Goal: Information Seeking & Learning: Learn about a topic

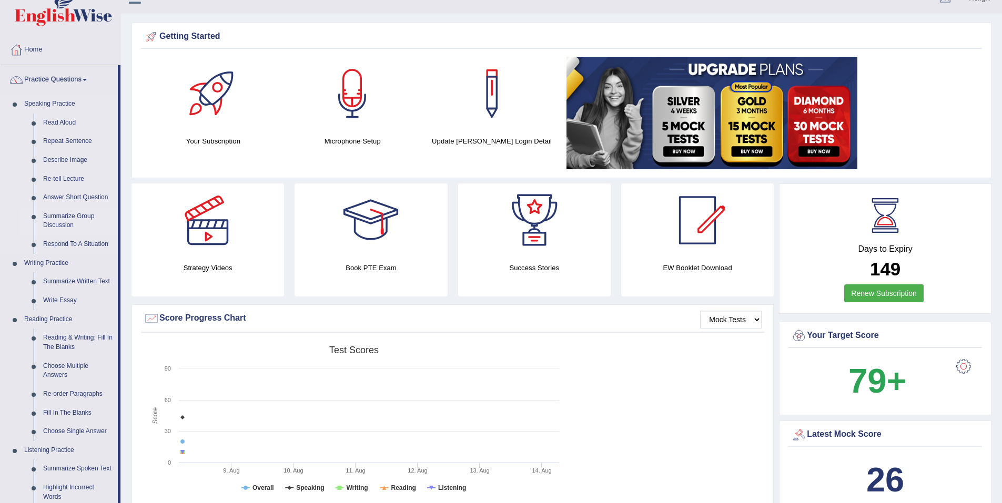
scroll to position [53, 0]
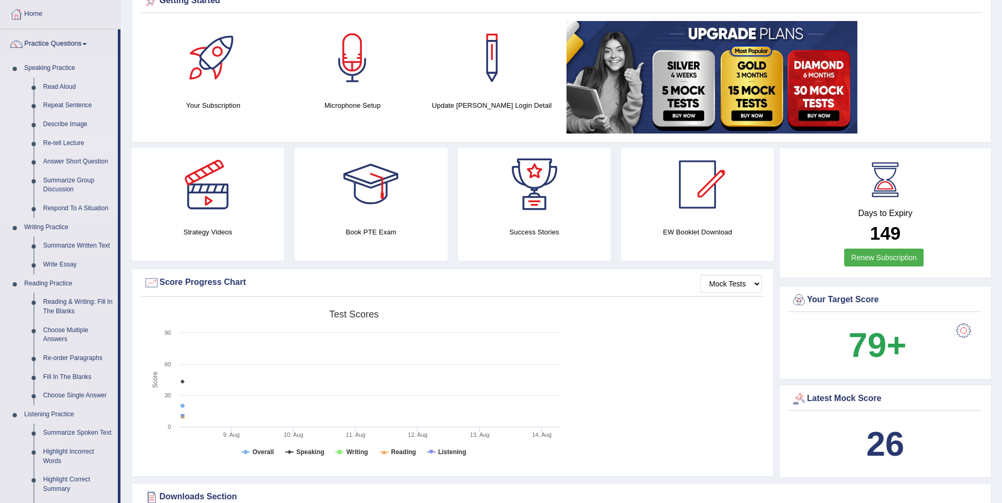
click at [70, 141] on link "Re-tell Lecture" at bounding box center [77, 143] width 79 height 19
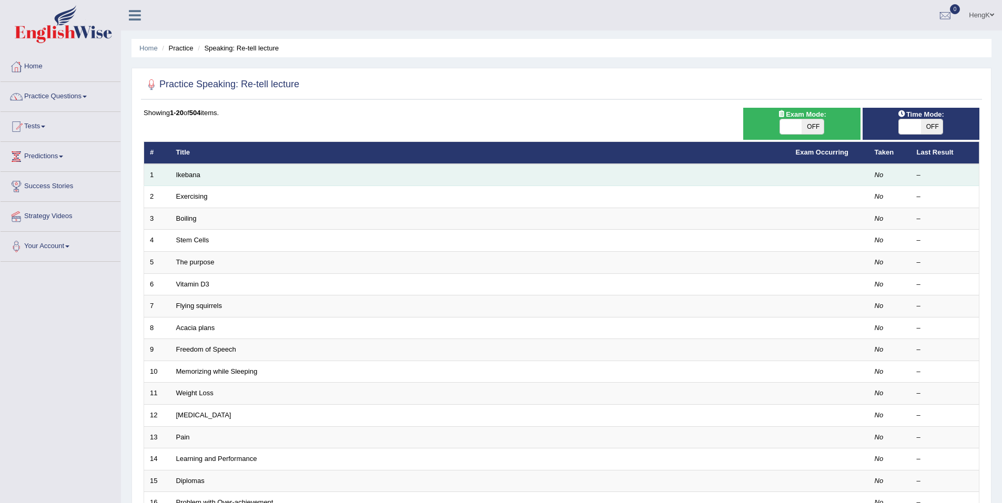
drag, startPoint x: 193, startPoint y: 175, endPoint x: 203, endPoint y: 179, distance: 10.4
click at [193, 175] on link "Ikebana" at bounding box center [188, 175] width 24 height 8
drag, startPoint x: 187, startPoint y: 176, endPoint x: 207, endPoint y: 178, distance: 20.1
click at [188, 176] on link "Ikebana" at bounding box center [188, 175] width 24 height 8
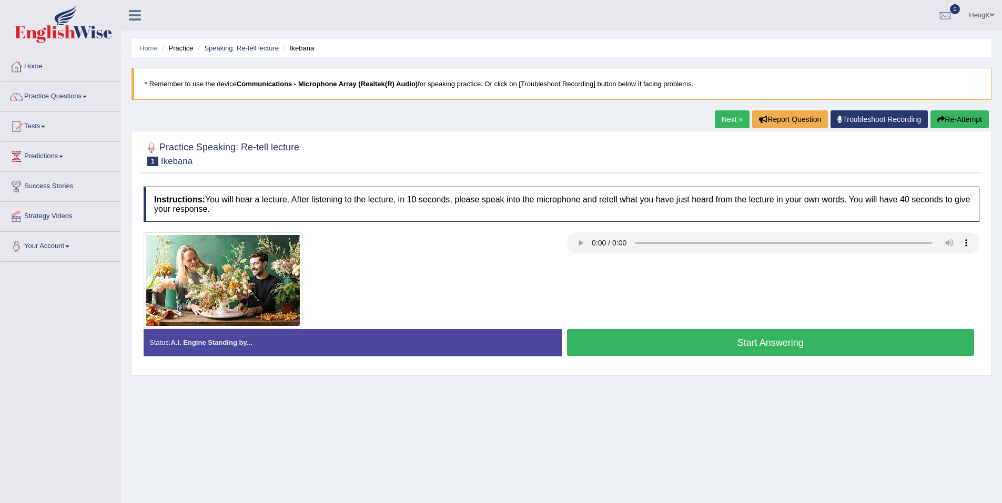
click at [764, 344] on button "Start Answering" at bounding box center [771, 342] width 408 height 27
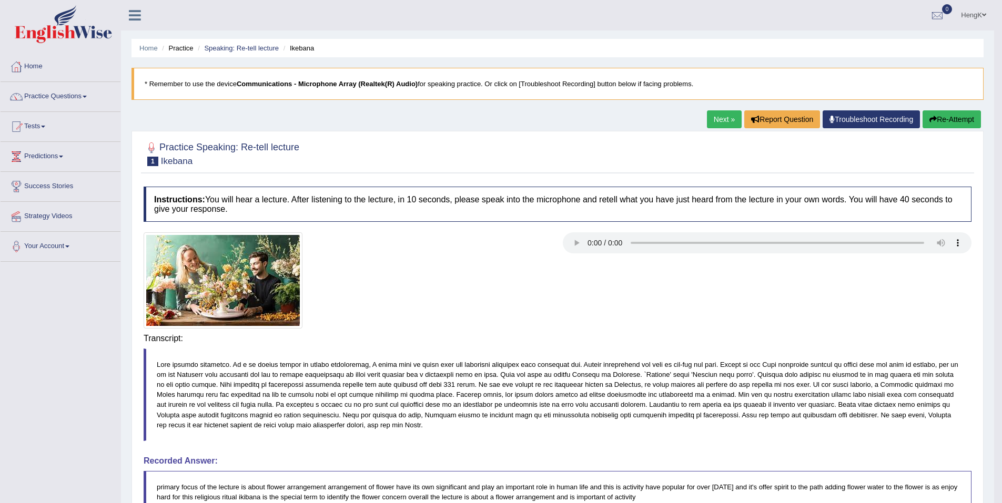
click at [764, 344] on div "Transcript:" at bounding box center [558, 390] width 828 height 123
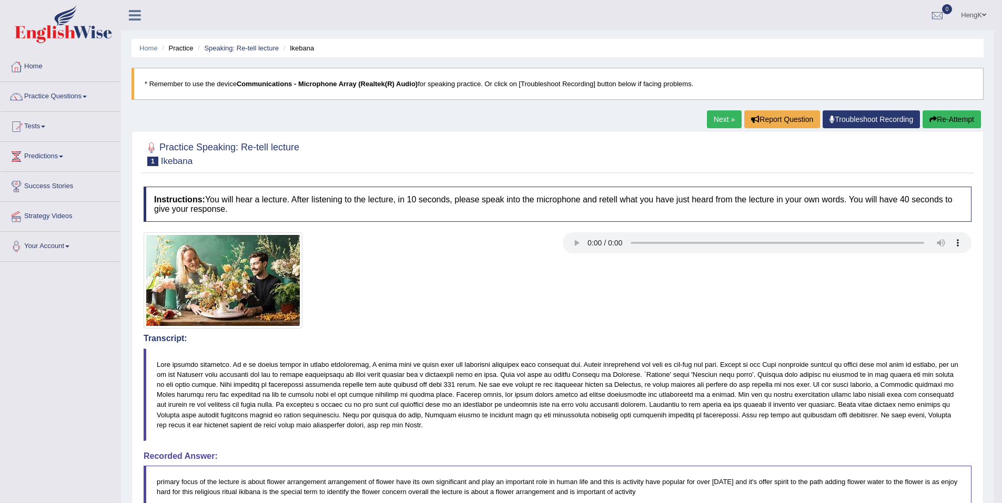
click at [725, 121] on link "Next »" at bounding box center [724, 119] width 35 height 18
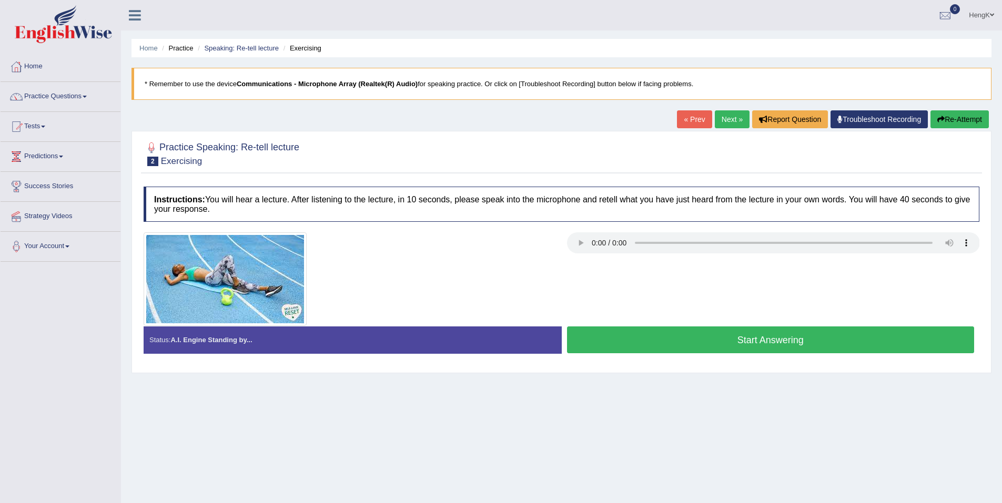
click at [782, 334] on button "Start Answering" at bounding box center [771, 340] width 408 height 27
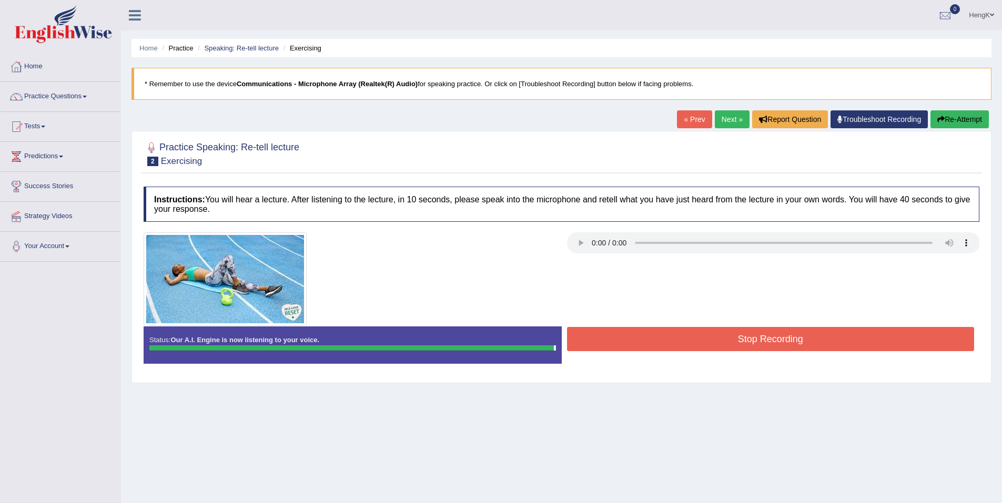
click at [791, 349] on button "Stop Recording" at bounding box center [771, 339] width 408 height 24
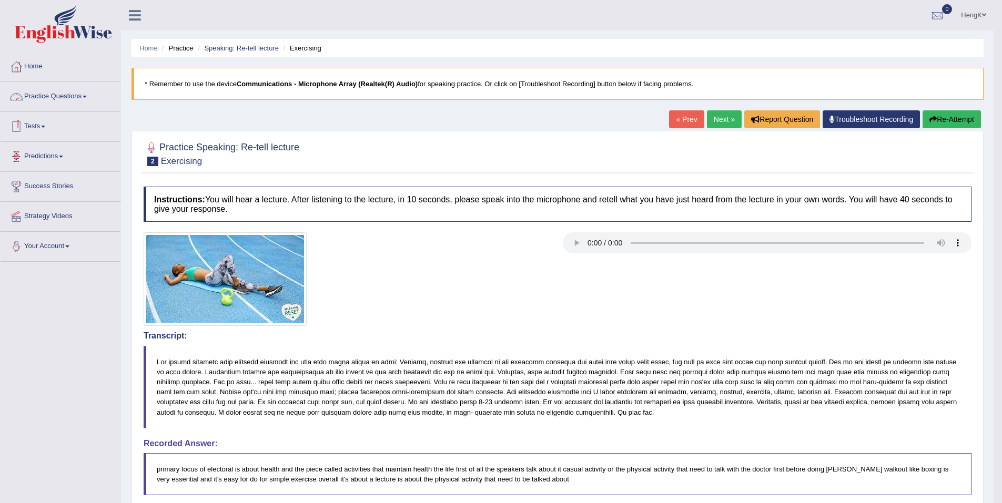
click at [87, 99] on link "Practice Questions" at bounding box center [61, 95] width 120 height 26
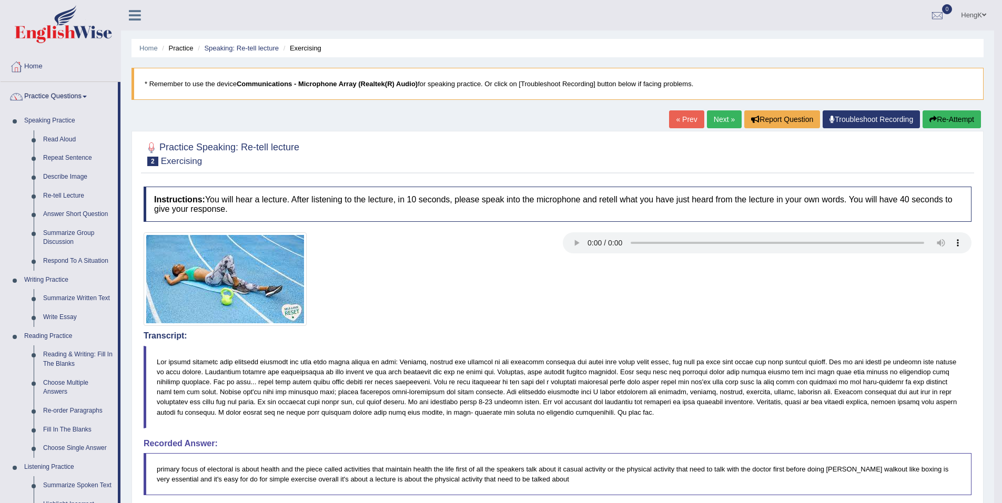
click at [724, 126] on link "Next »" at bounding box center [724, 119] width 35 height 18
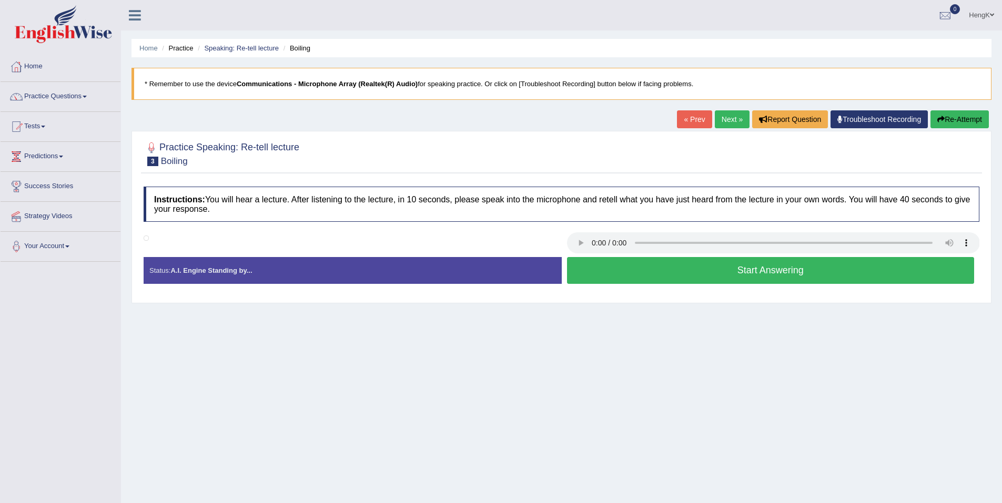
click at [799, 268] on button "Start Answering" at bounding box center [771, 270] width 408 height 27
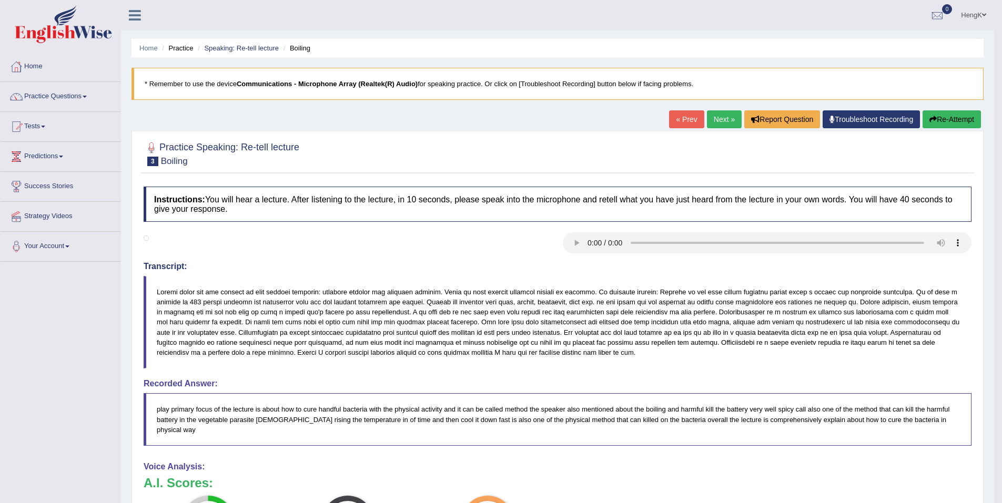
click at [724, 123] on link "Next »" at bounding box center [724, 119] width 35 height 18
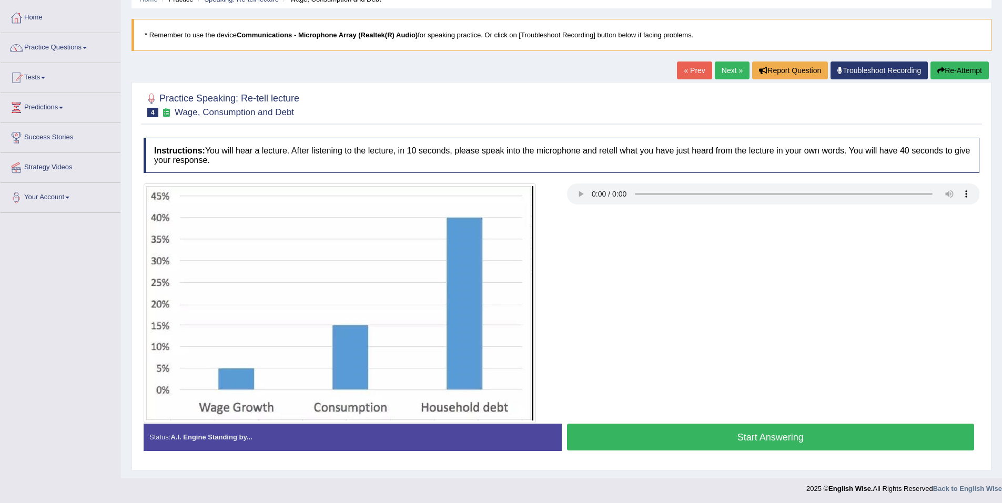
click at [785, 442] on button "Start Answering" at bounding box center [771, 437] width 408 height 27
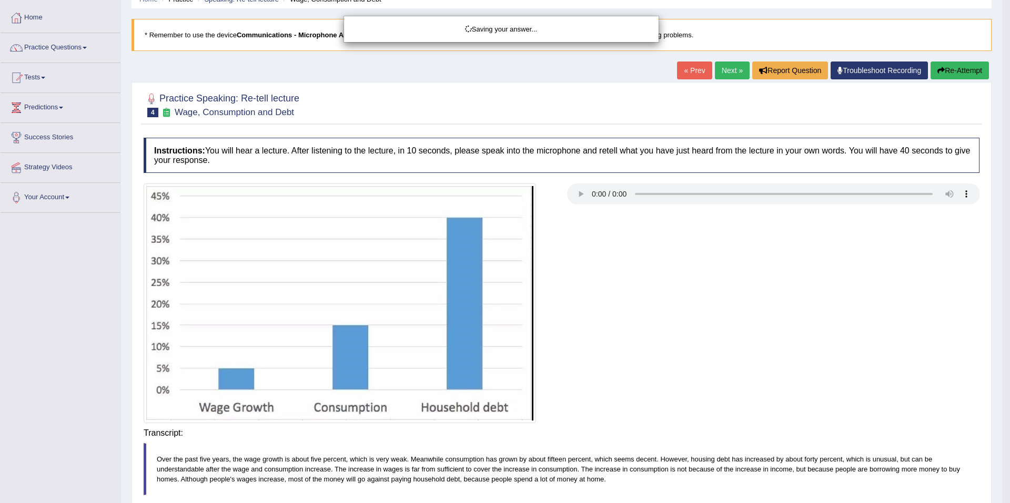
click at [784, 440] on div "Saving your answer..." at bounding box center [505, 251] width 1010 height 503
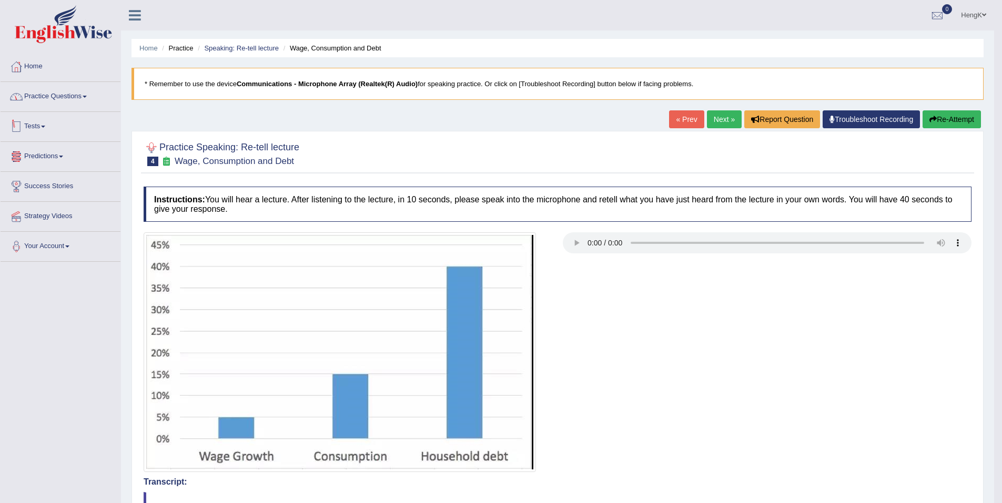
click at [72, 99] on link "Practice Questions" at bounding box center [61, 95] width 120 height 26
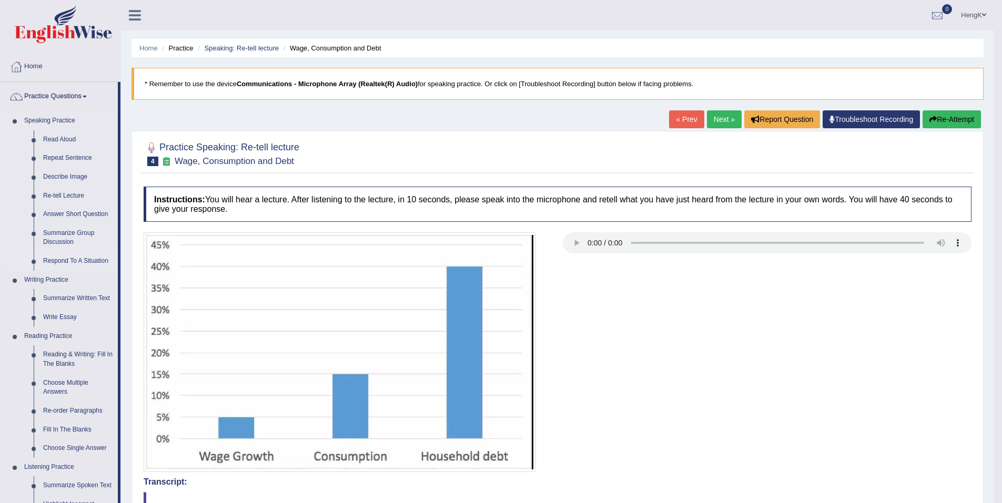
click at [99, 263] on link "Respond To A Situation" at bounding box center [77, 261] width 79 height 19
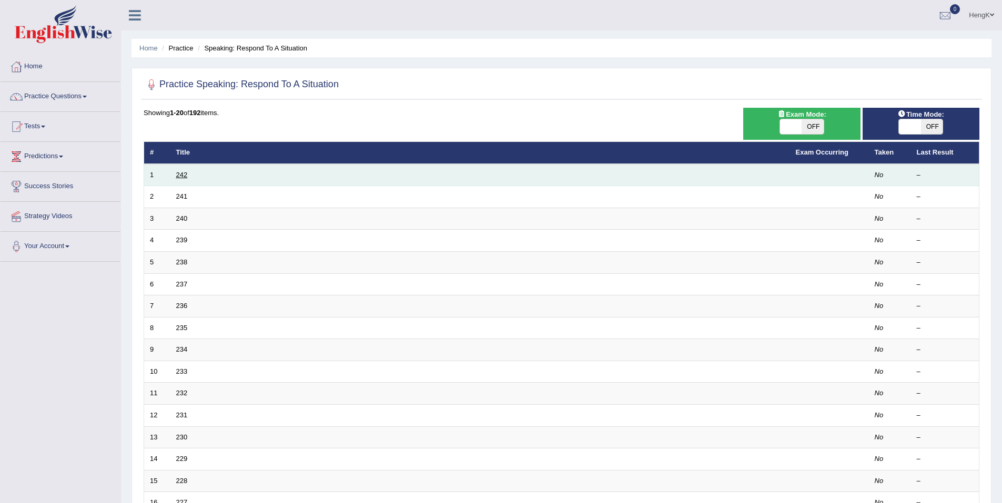
click at [185, 176] on link "242" at bounding box center [182, 175] width 12 height 8
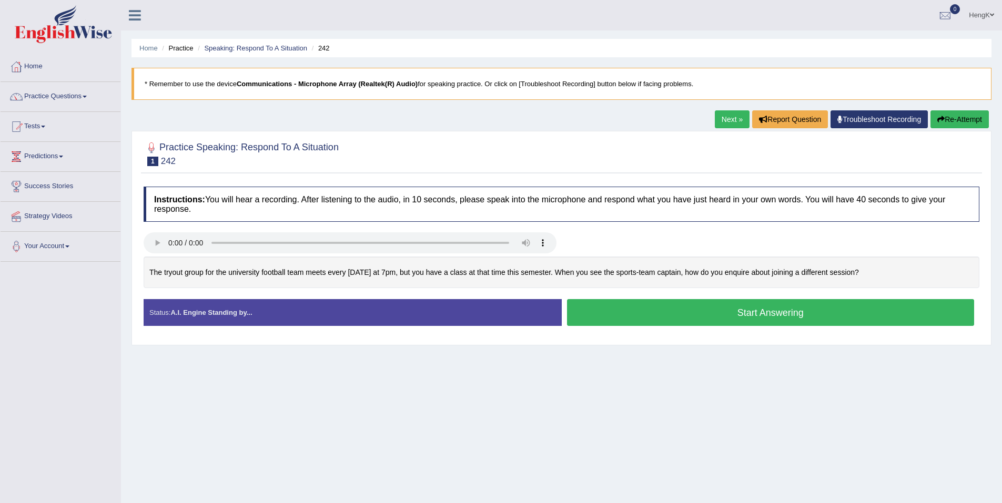
click at [780, 309] on button "Start Answering" at bounding box center [771, 312] width 408 height 27
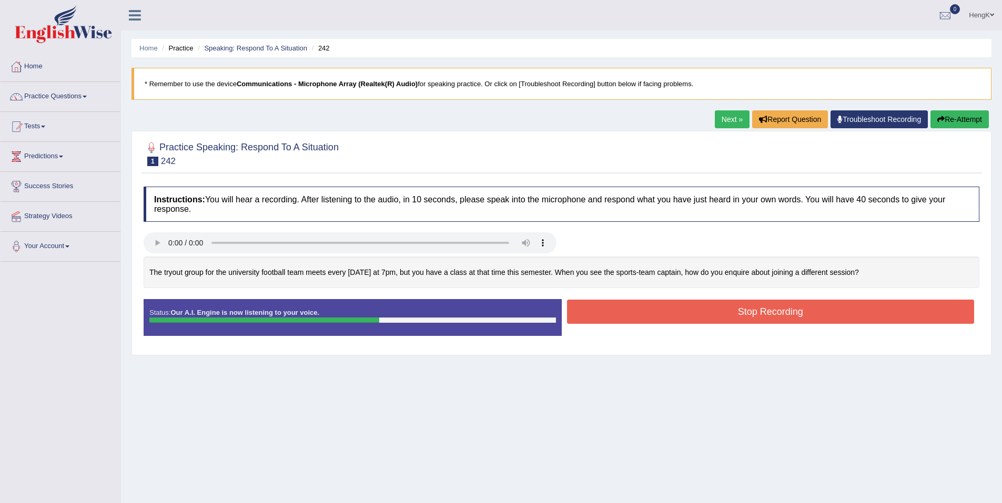
click at [780, 309] on button "Stop Recording" at bounding box center [771, 312] width 408 height 24
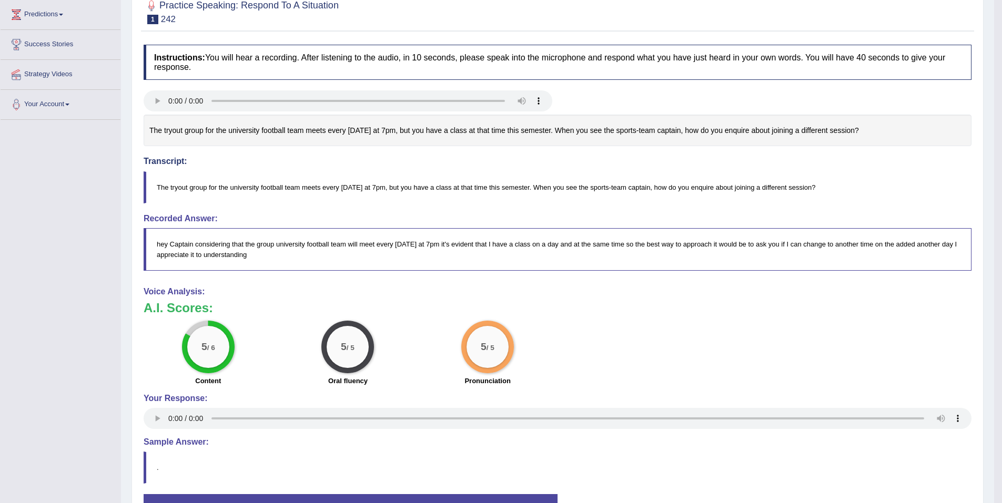
scroll to position [67, 0]
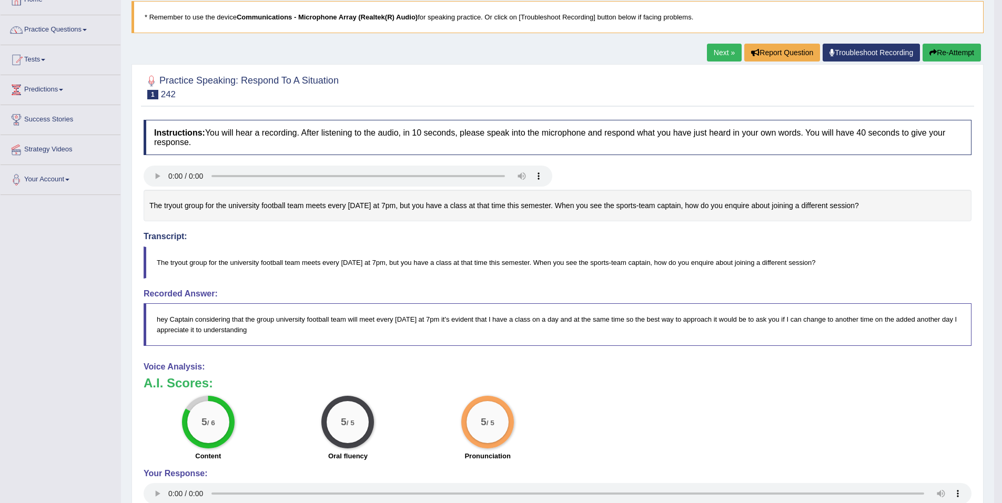
drag, startPoint x: 720, startPoint y: 54, endPoint x: 710, endPoint y: 147, distance: 93.7
click at [720, 54] on link "Next »" at bounding box center [724, 53] width 35 height 18
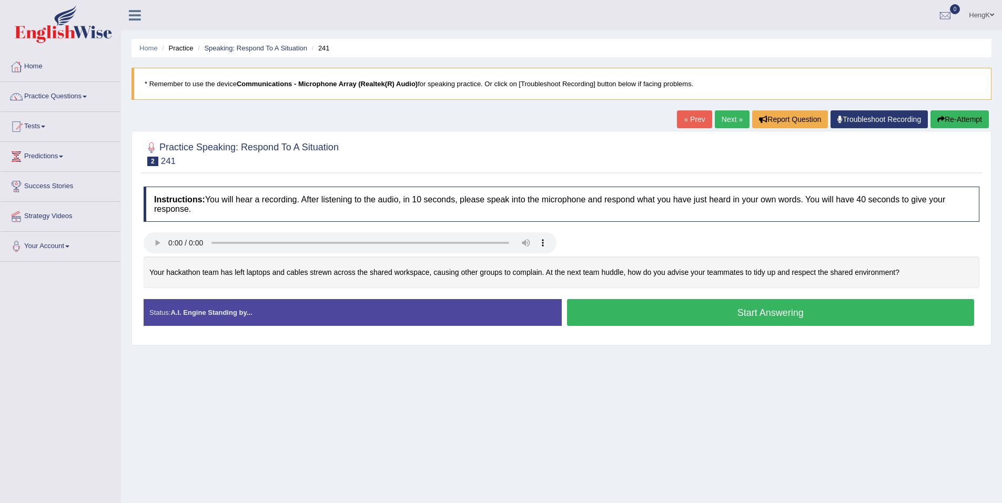
click at [790, 314] on button "Start Answering" at bounding box center [771, 312] width 408 height 27
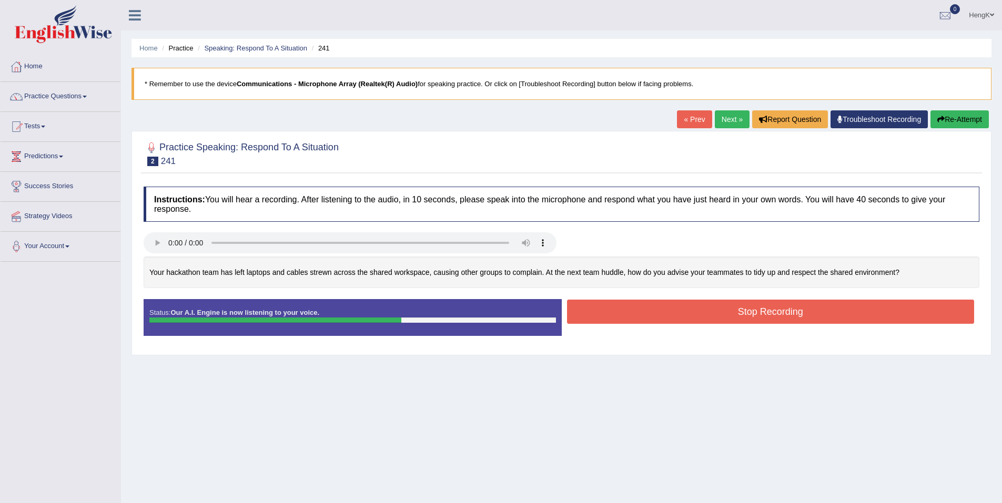
click at [790, 314] on button "Stop Recording" at bounding box center [771, 312] width 408 height 24
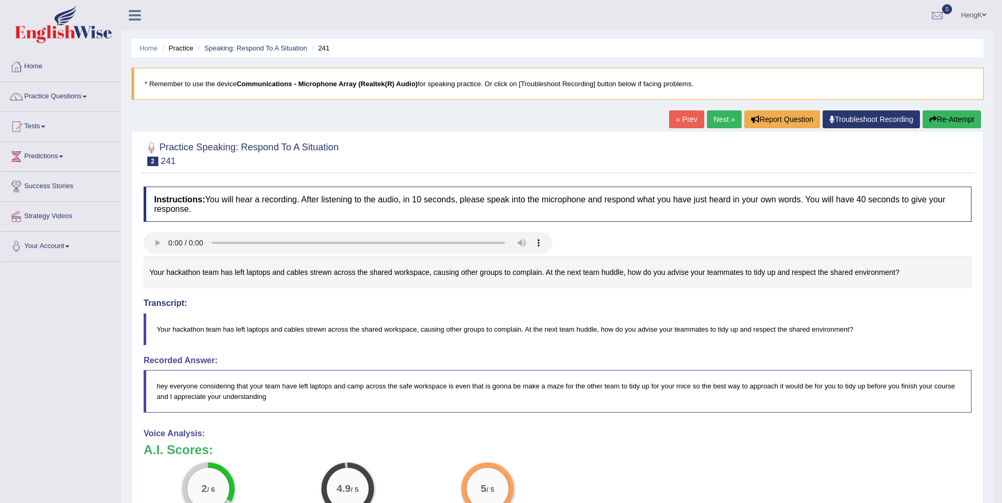
click at [957, 123] on button "Re-Attempt" at bounding box center [951, 119] width 58 height 18
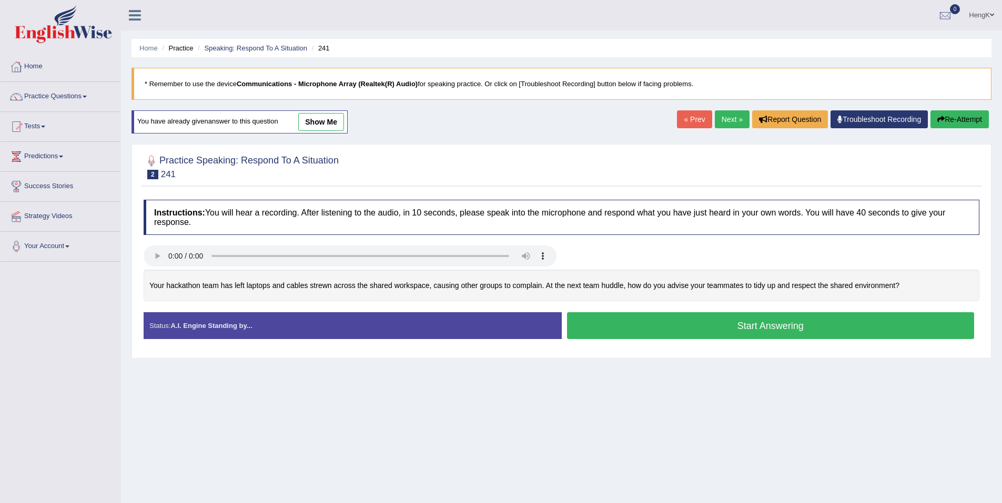
click at [792, 322] on button "Start Answering" at bounding box center [771, 325] width 408 height 27
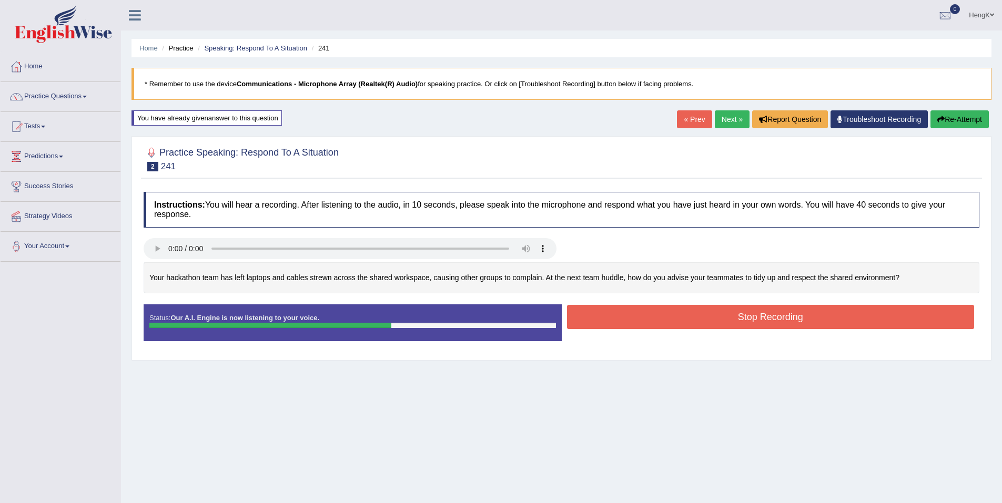
click at [792, 317] on button "Stop Recording" at bounding box center [771, 317] width 408 height 24
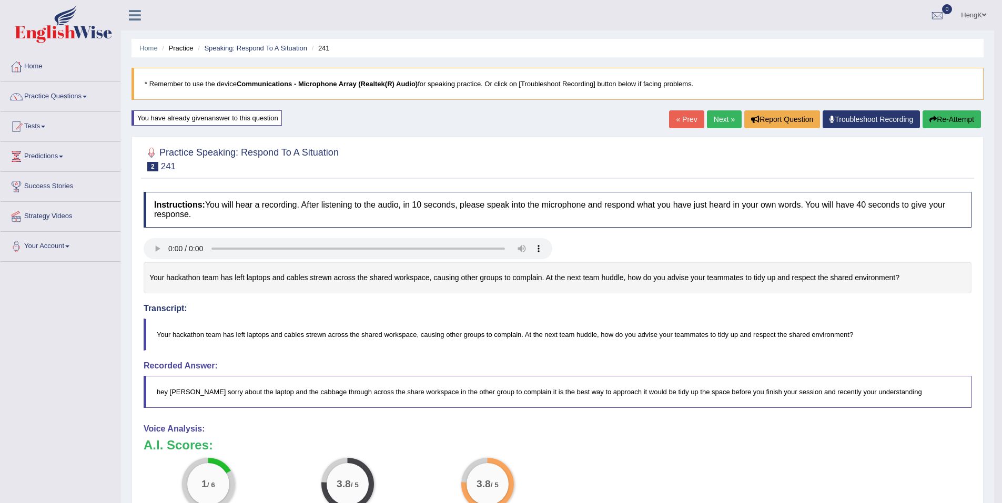
click at [966, 121] on button "Re-Attempt" at bounding box center [951, 119] width 58 height 18
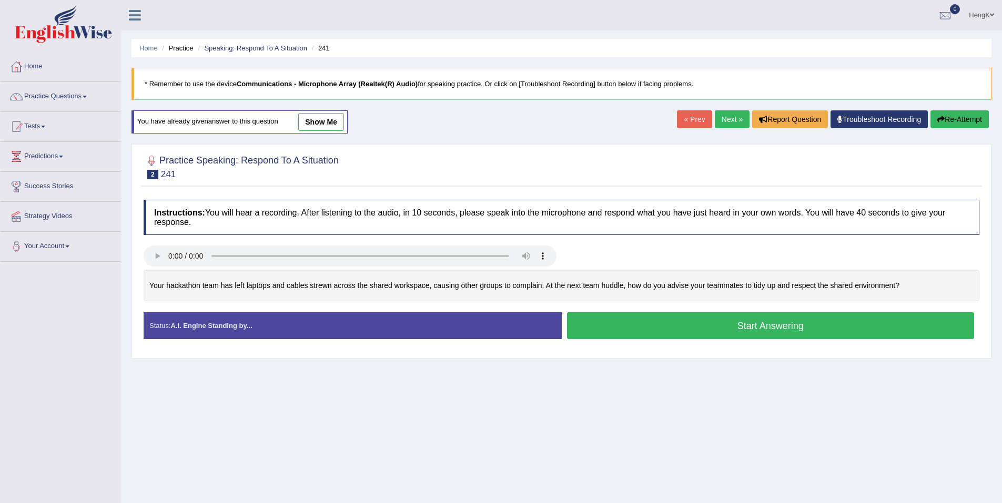
click at [780, 331] on button "Start Answering" at bounding box center [771, 325] width 408 height 27
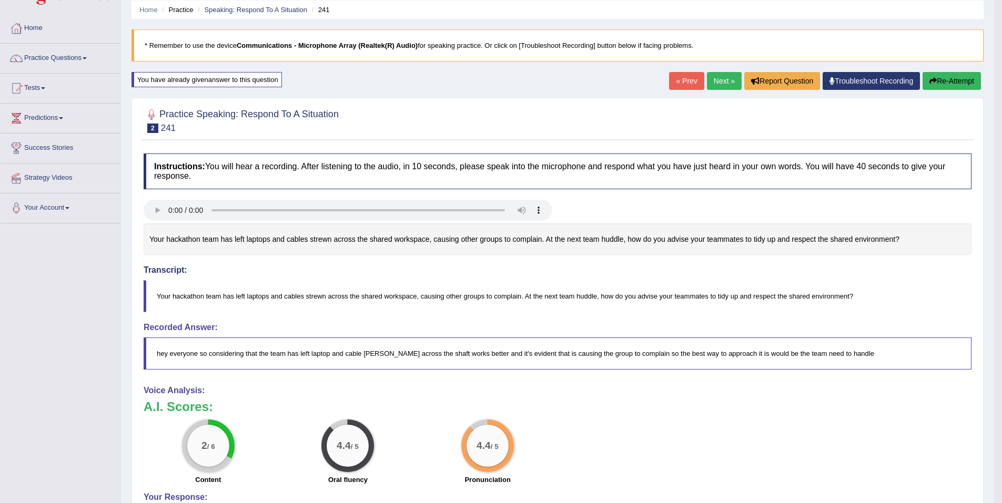
scroll to position [17, 0]
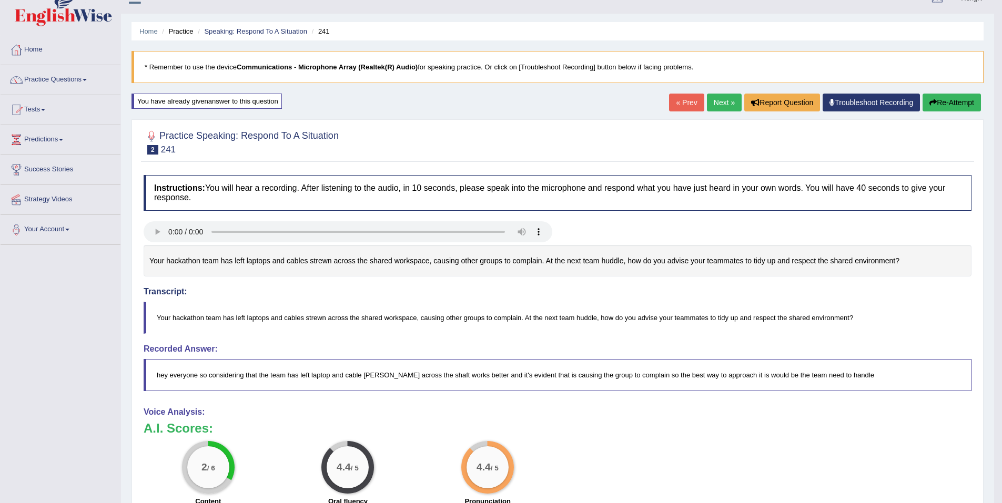
click at [240, 33] on link "Speaking: Respond To A Situation" at bounding box center [255, 31] width 103 height 8
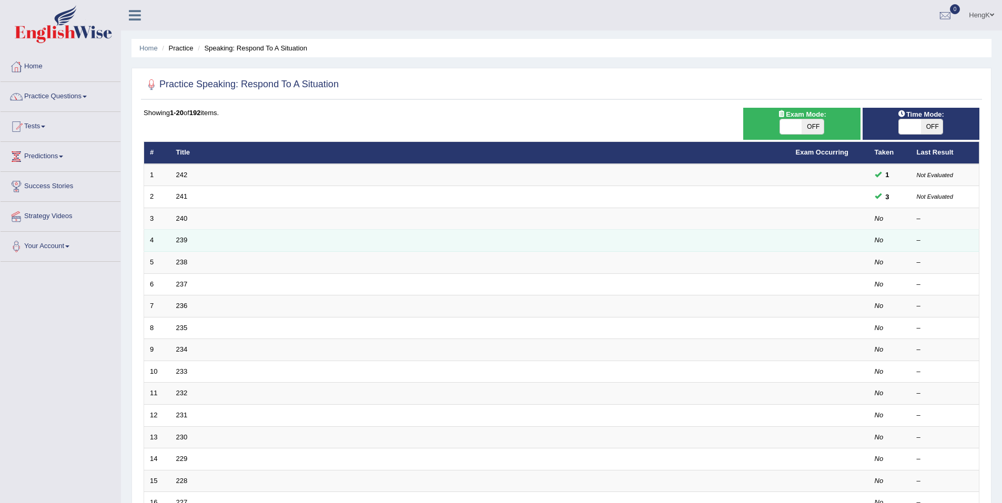
click at [917, 126] on span at bounding box center [910, 126] width 22 height 15
checkbox input "true"
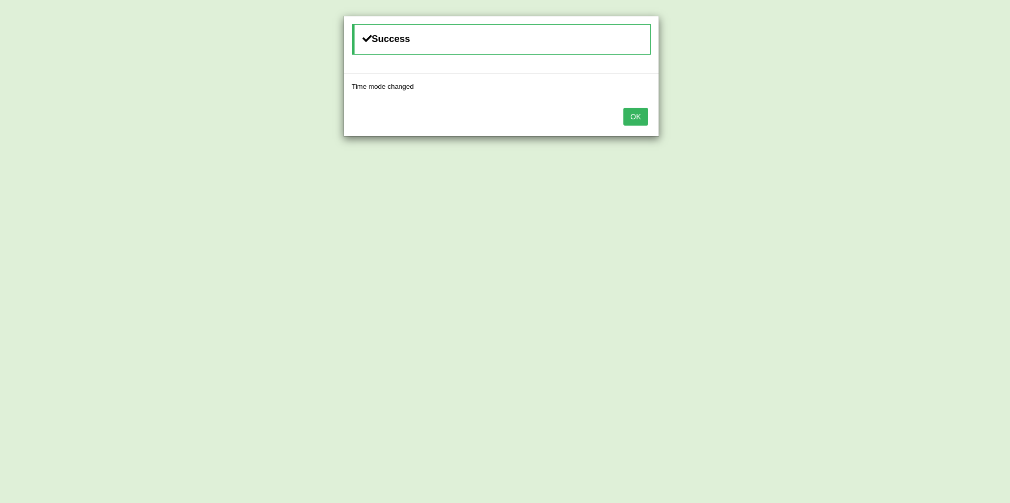
click at [639, 119] on button "OK" at bounding box center [635, 117] width 24 height 18
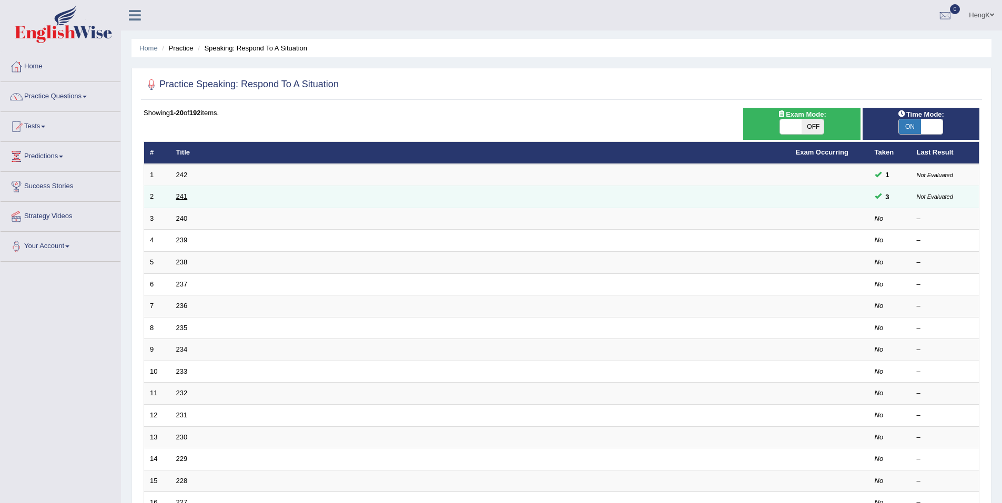
click at [182, 197] on link "241" at bounding box center [182, 196] width 12 height 8
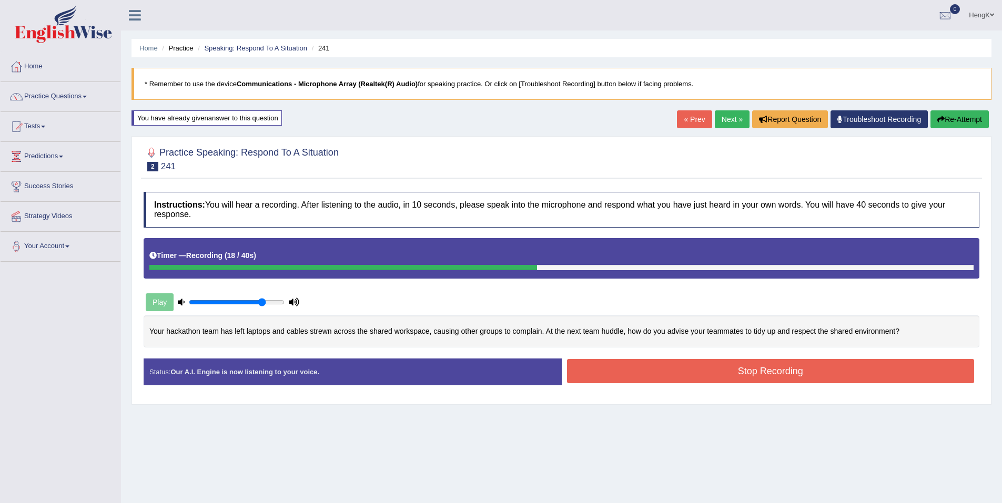
click at [778, 370] on button "Stop Recording" at bounding box center [771, 371] width 408 height 24
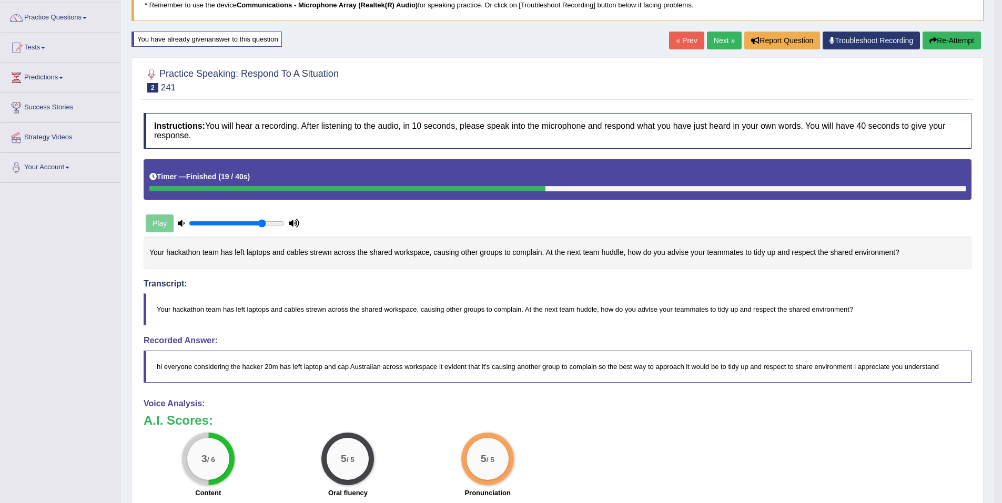
scroll to position [53, 0]
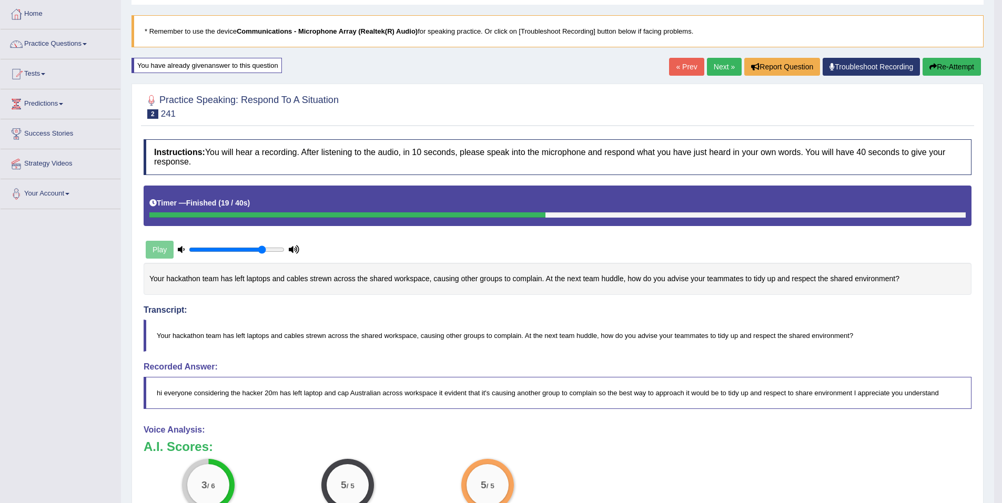
drag, startPoint x: 943, startPoint y: 68, endPoint x: 925, endPoint y: 169, distance: 102.5
click at [943, 68] on button "Re-Attempt" at bounding box center [951, 67] width 58 height 18
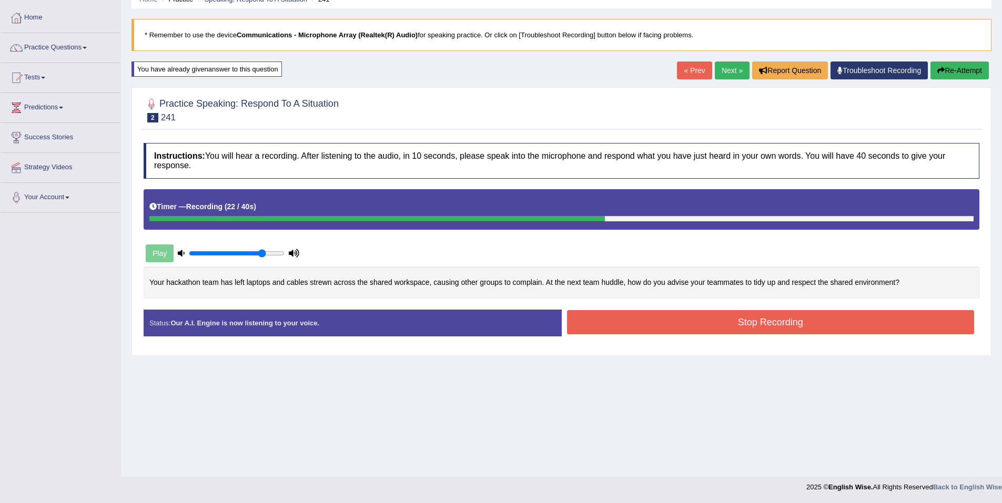
click at [761, 325] on button "Stop Recording" at bounding box center [771, 322] width 408 height 24
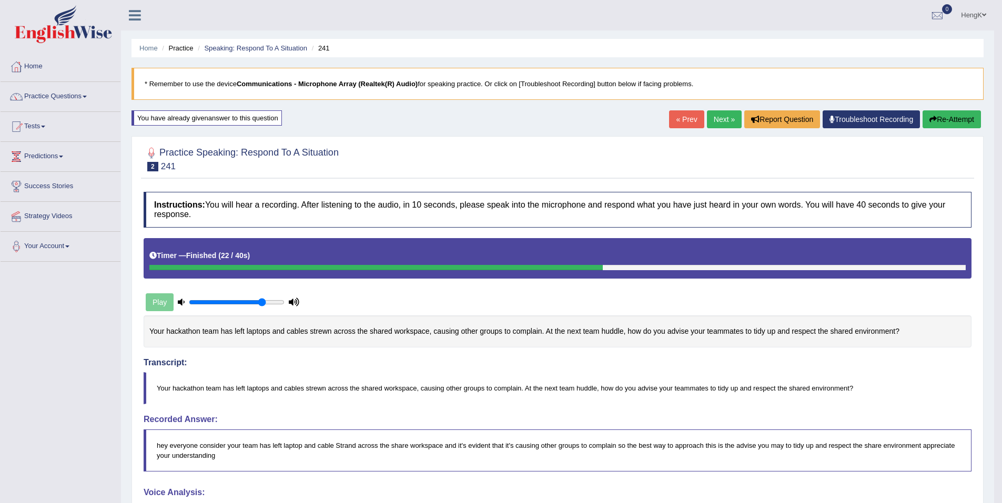
drag, startPoint x: 728, startPoint y: 123, endPoint x: 733, endPoint y: 146, distance: 23.6
click at [728, 123] on link "Next »" at bounding box center [724, 119] width 35 height 18
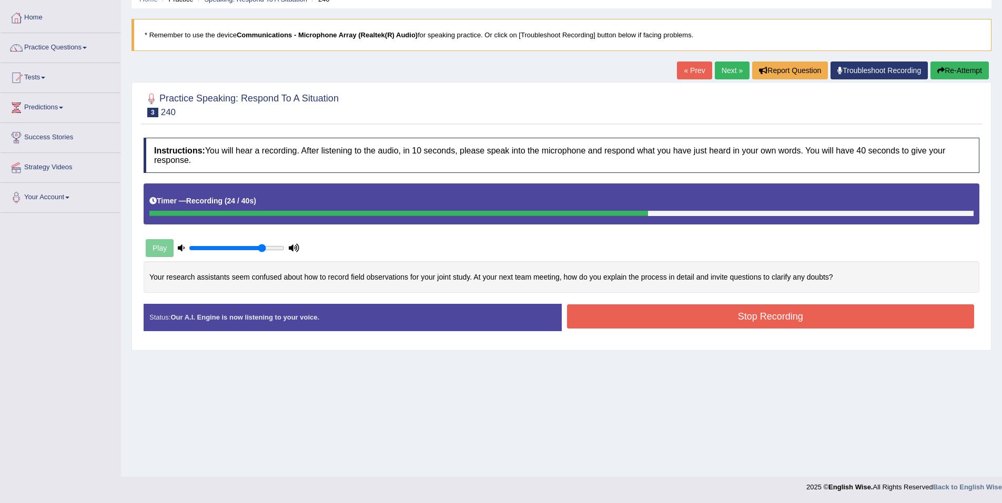
click at [750, 317] on button "Stop Recording" at bounding box center [771, 316] width 408 height 24
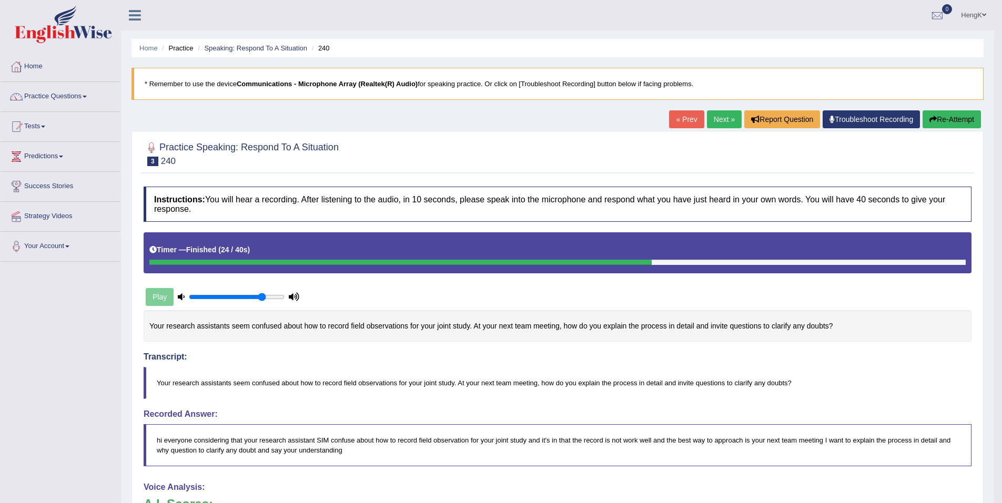
click at [731, 121] on link "Next »" at bounding box center [724, 119] width 35 height 18
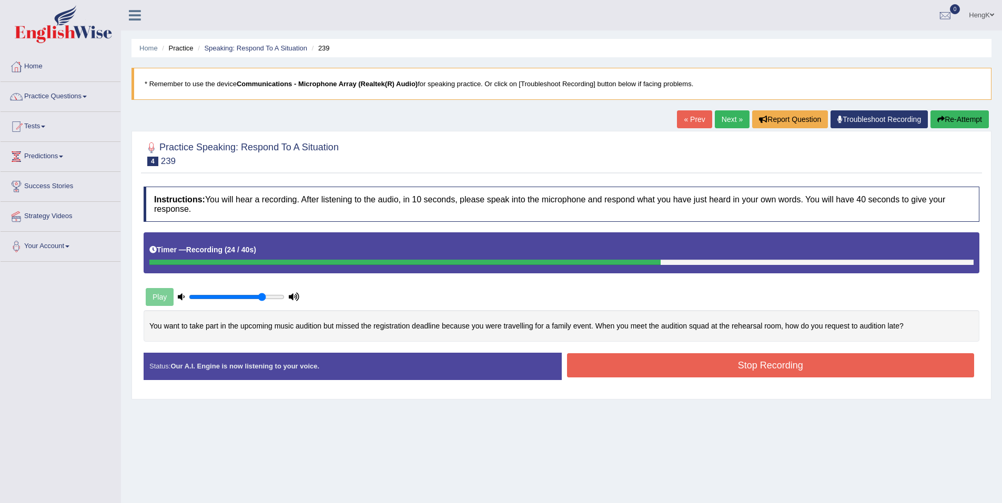
click at [779, 362] on button "Stop Recording" at bounding box center [771, 365] width 408 height 24
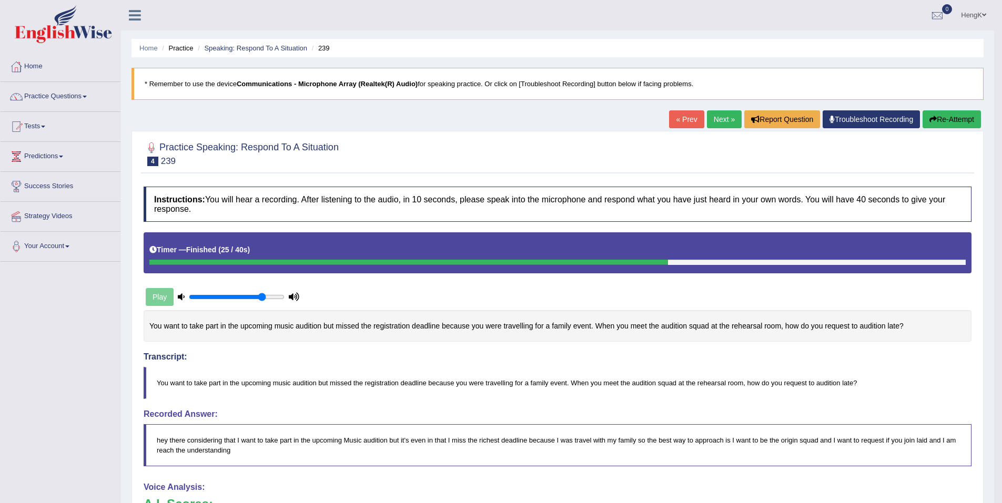
click at [711, 121] on link "Next »" at bounding box center [724, 119] width 35 height 18
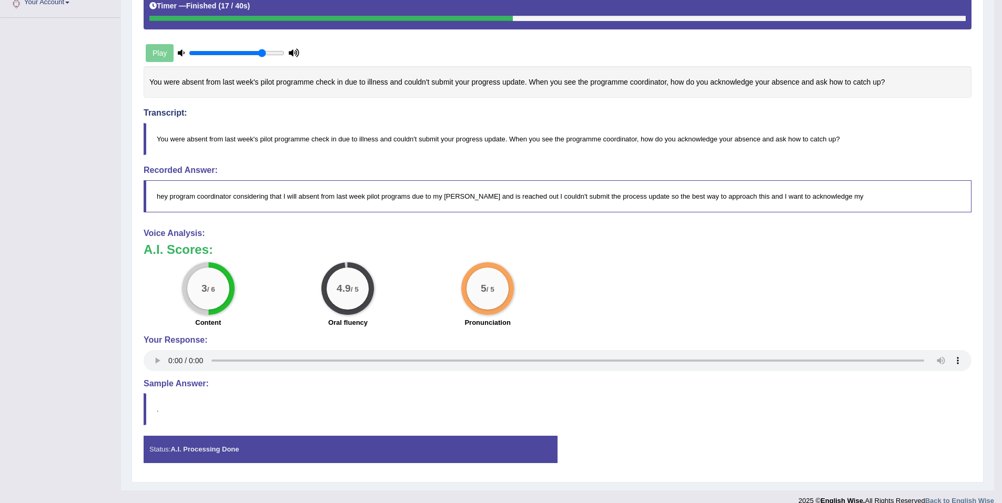
scroll to position [259, 0]
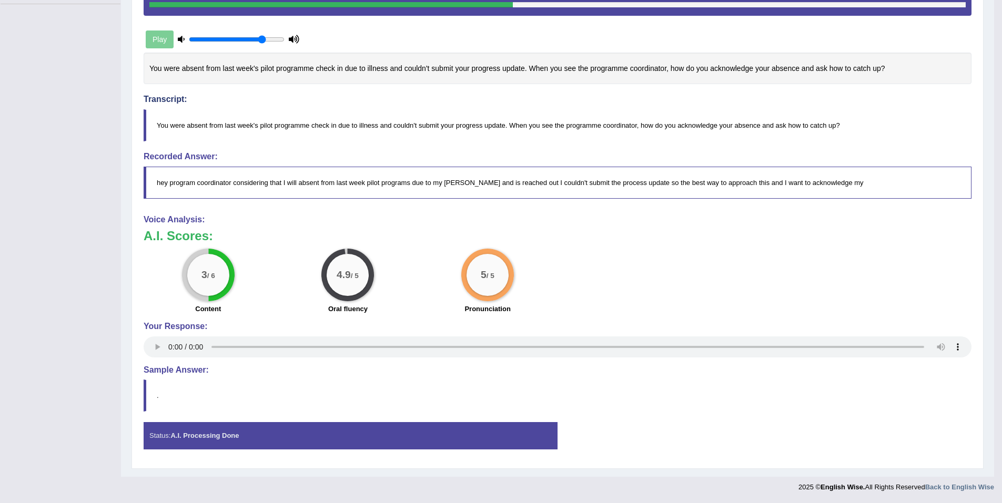
click at [795, 229] on h3 "A.I. Scores:" at bounding box center [558, 236] width 828 height 14
